Goal: Register for event/course

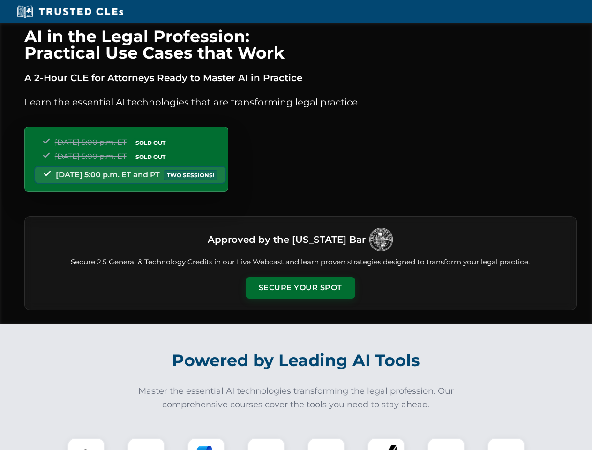
click at [300, 288] on button "Secure Your Spot" at bounding box center [301, 288] width 110 height 22
click at [86, 444] on img at bounding box center [86, 456] width 27 height 27
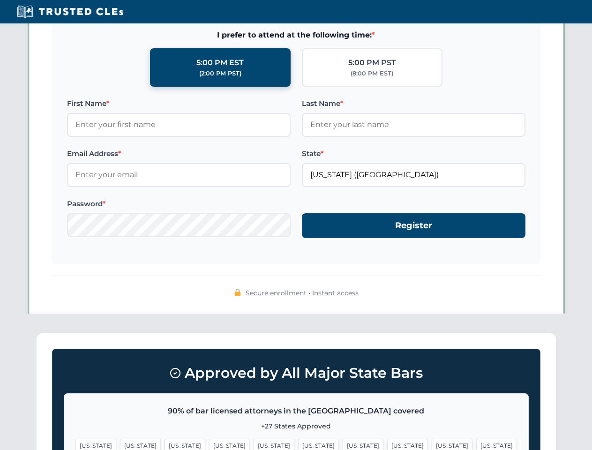
click at [343, 444] on span "[US_STATE]" at bounding box center [363, 446] width 41 height 14
click at [432, 444] on span "[US_STATE]" at bounding box center [452, 446] width 41 height 14
